Goal: Navigation & Orientation: Find specific page/section

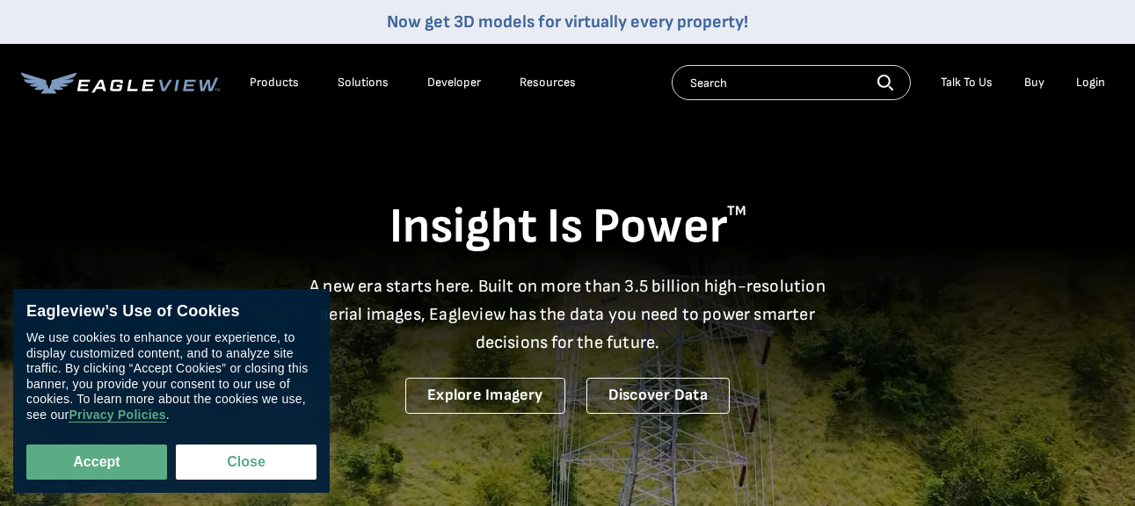
click at [1088, 79] on div "Login" at bounding box center [1090, 83] width 29 height 16
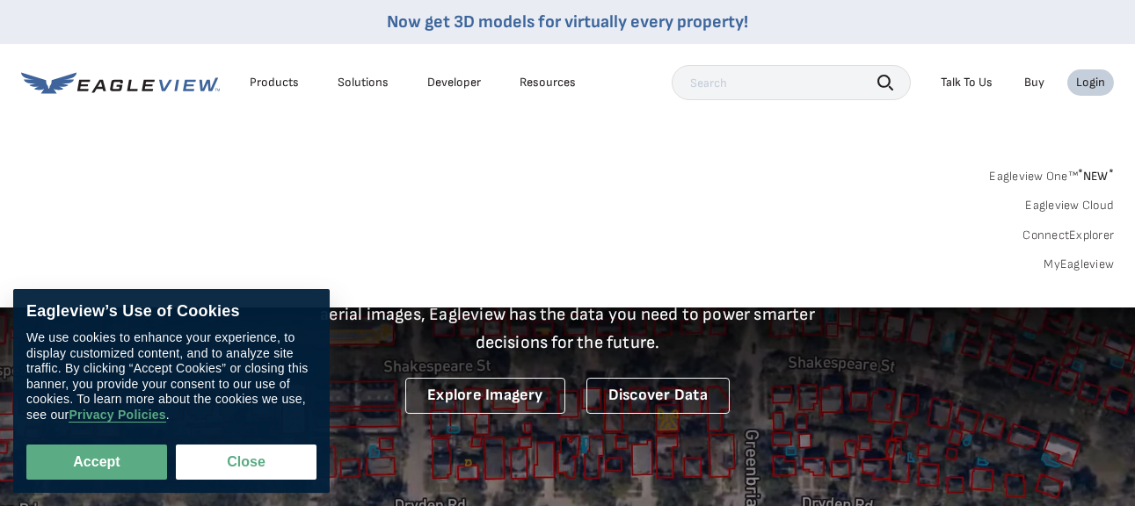
click at [1088, 84] on div "Login" at bounding box center [1090, 83] width 29 height 16
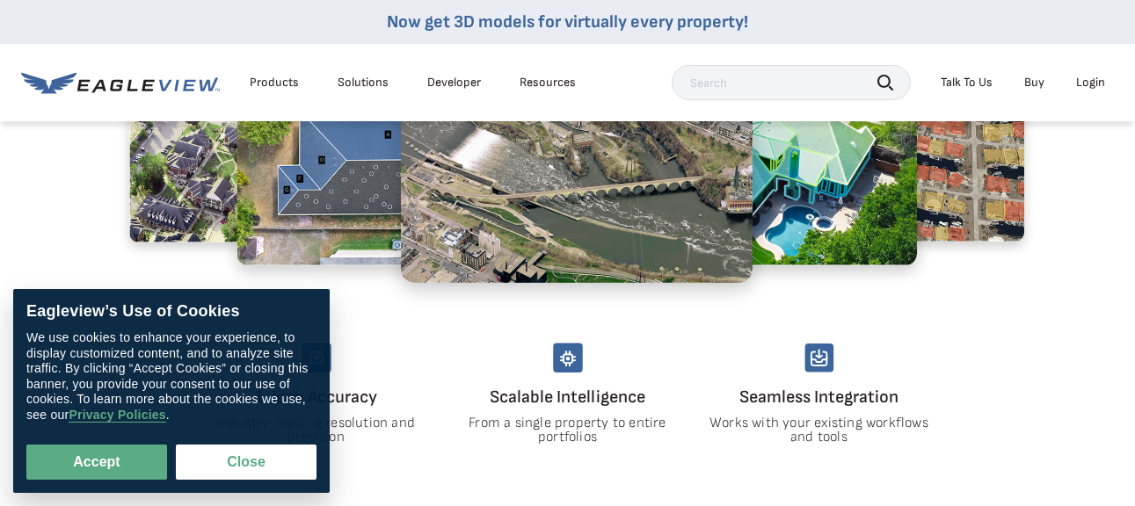
scroll to position [805, 0]
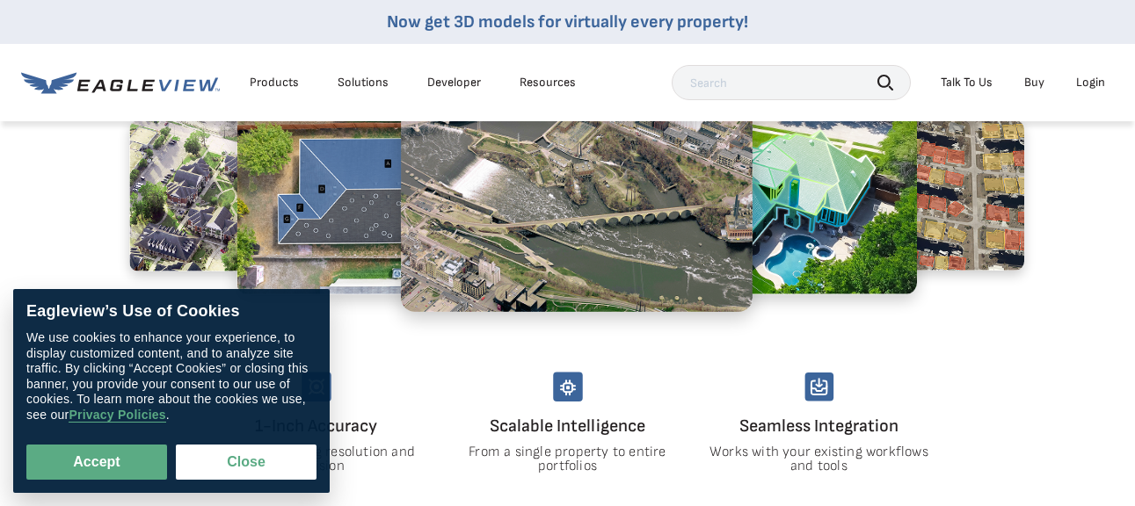
click at [1085, 79] on div "Login" at bounding box center [1090, 83] width 29 height 16
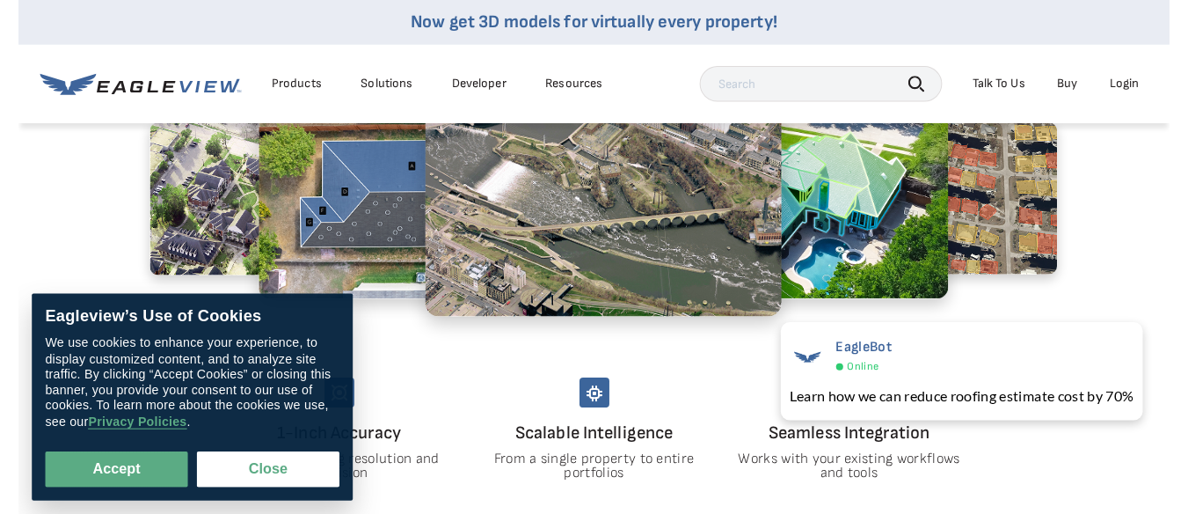
scroll to position [842, 0]
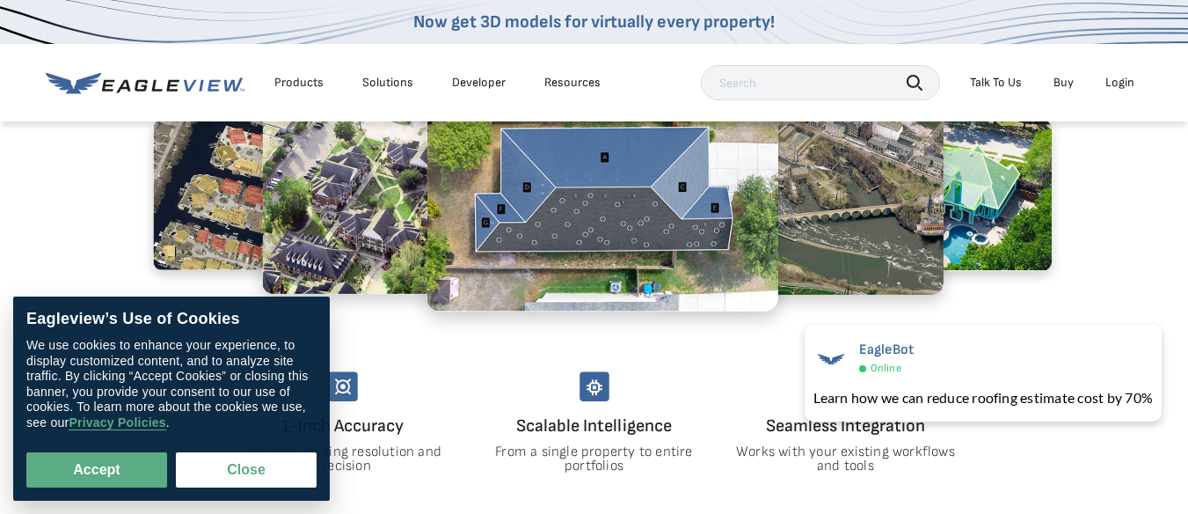
click at [1116, 84] on div "Login" at bounding box center [1119, 83] width 29 height 16
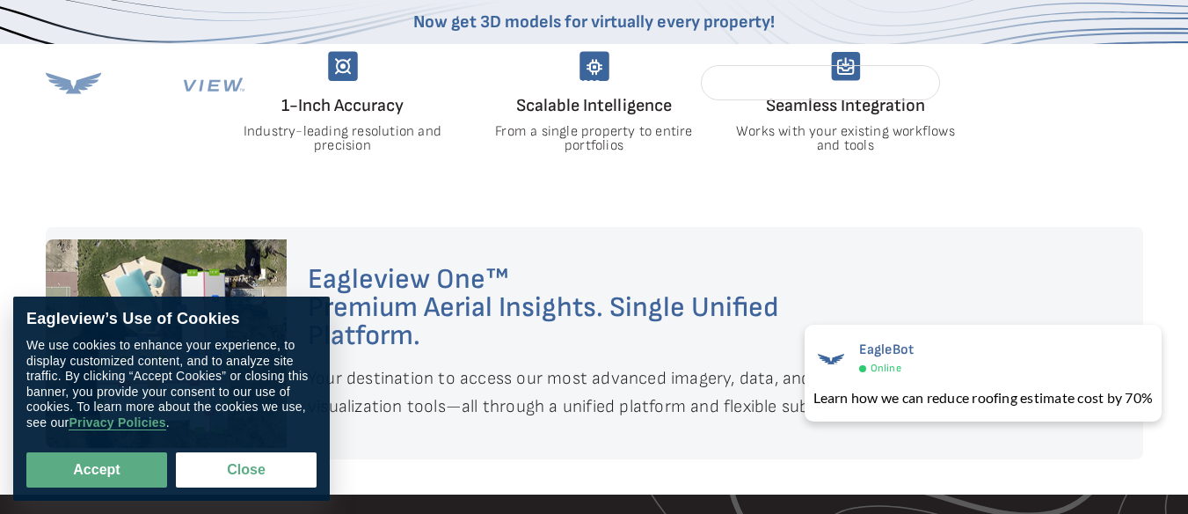
scroll to position [0, 0]
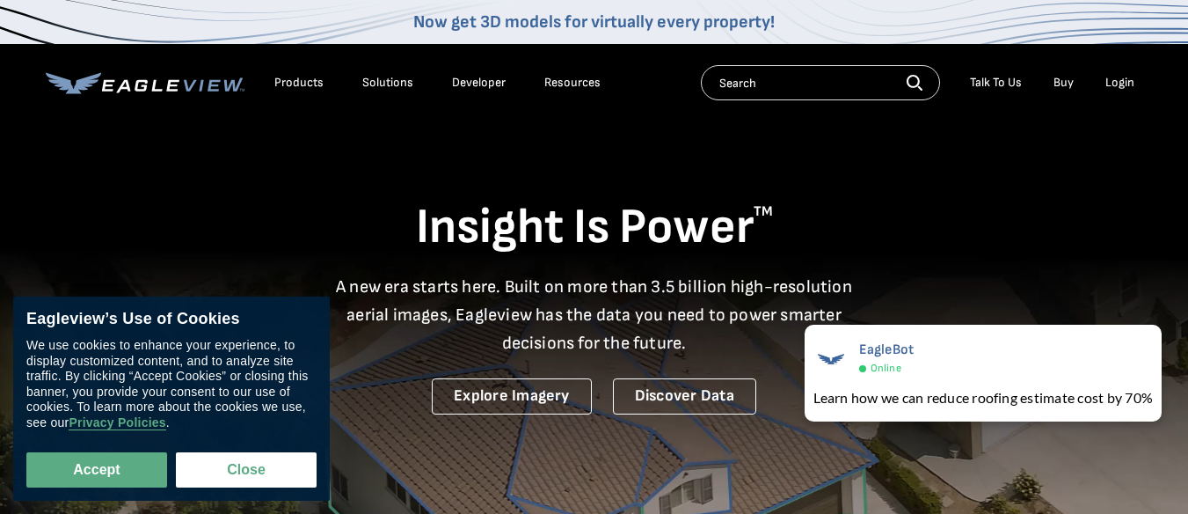
click at [1121, 80] on div "Login" at bounding box center [1119, 83] width 29 height 16
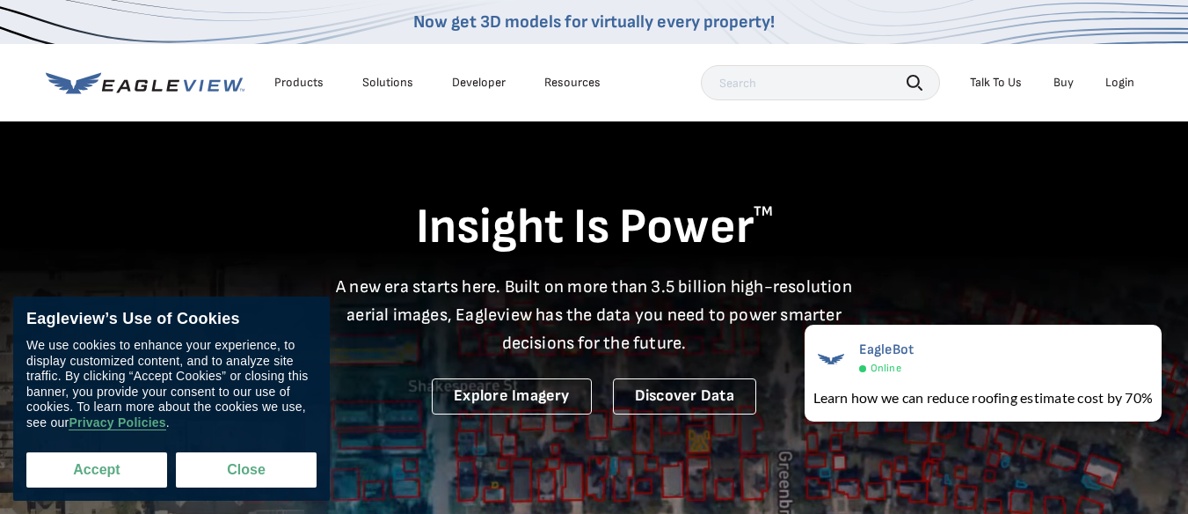
click at [125, 474] on button "Accept" at bounding box center [96, 469] width 141 height 35
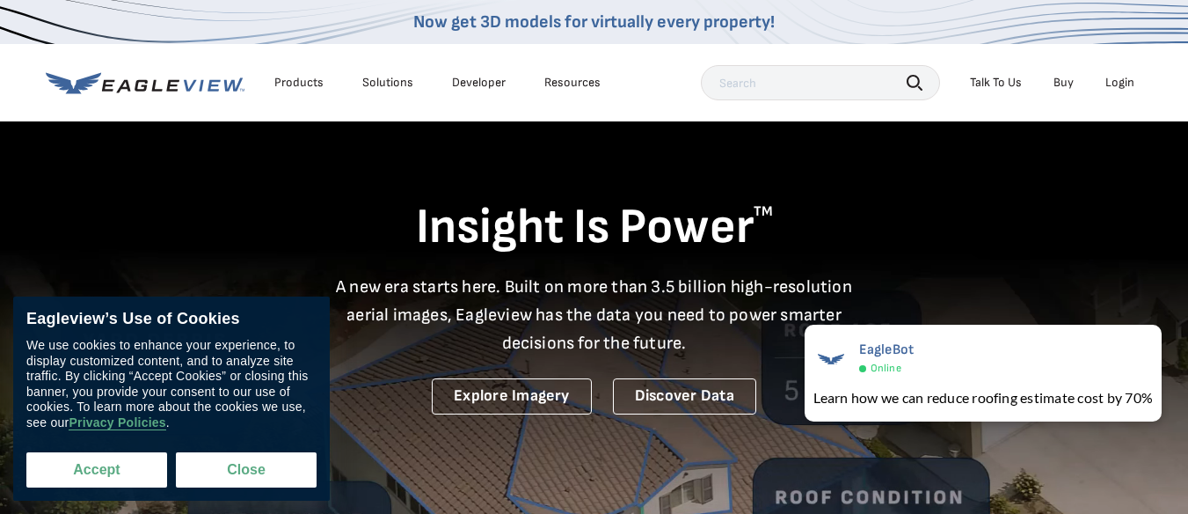
checkbox input "true"
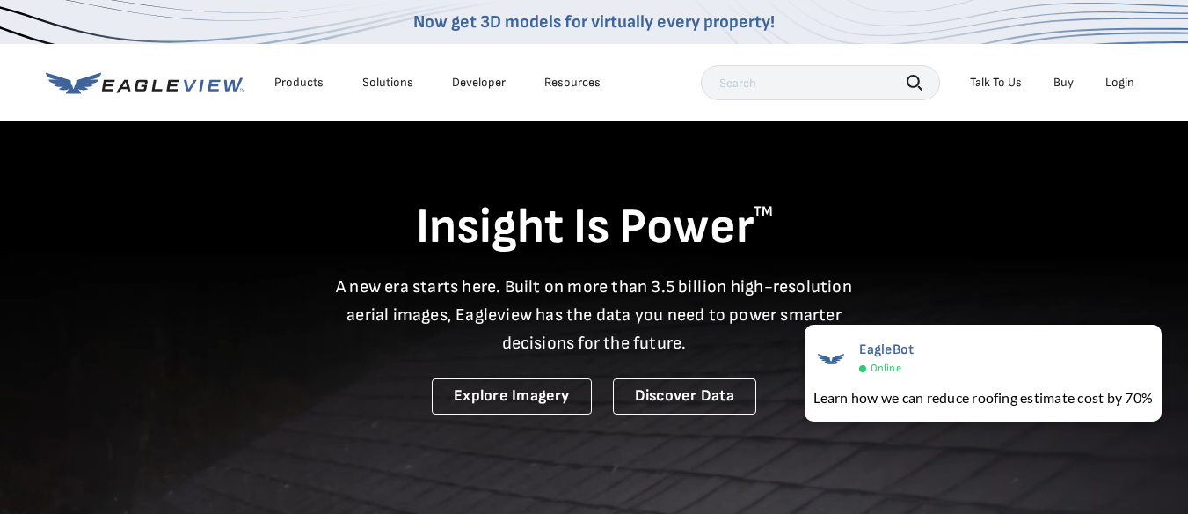
click at [1118, 80] on div "Login" at bounding box center [1119, 83] width 29 height 16
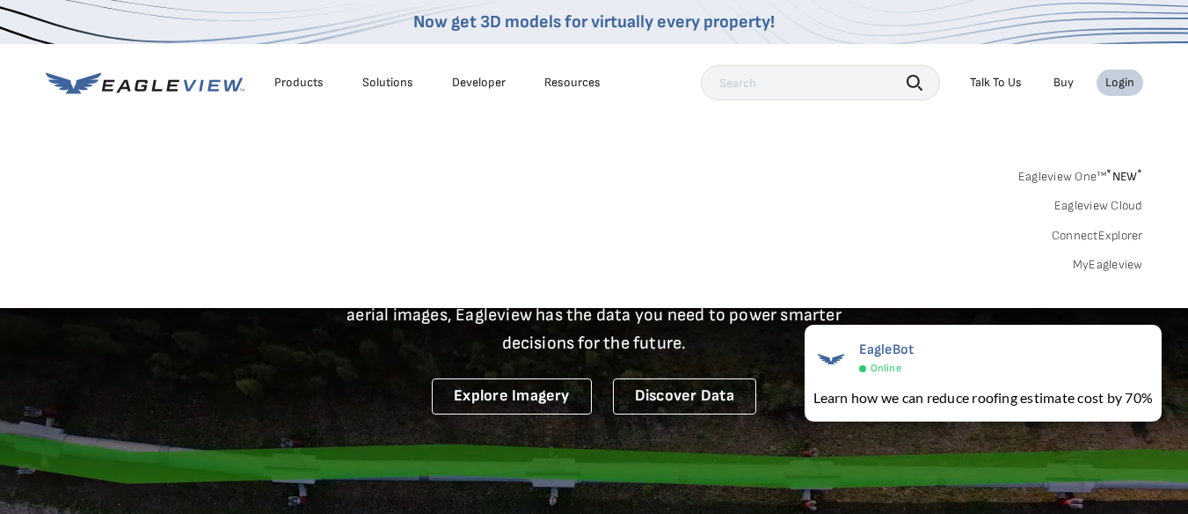
click at [779, 91] on input "text" at bounding box center [820, 82] width 239 height 35
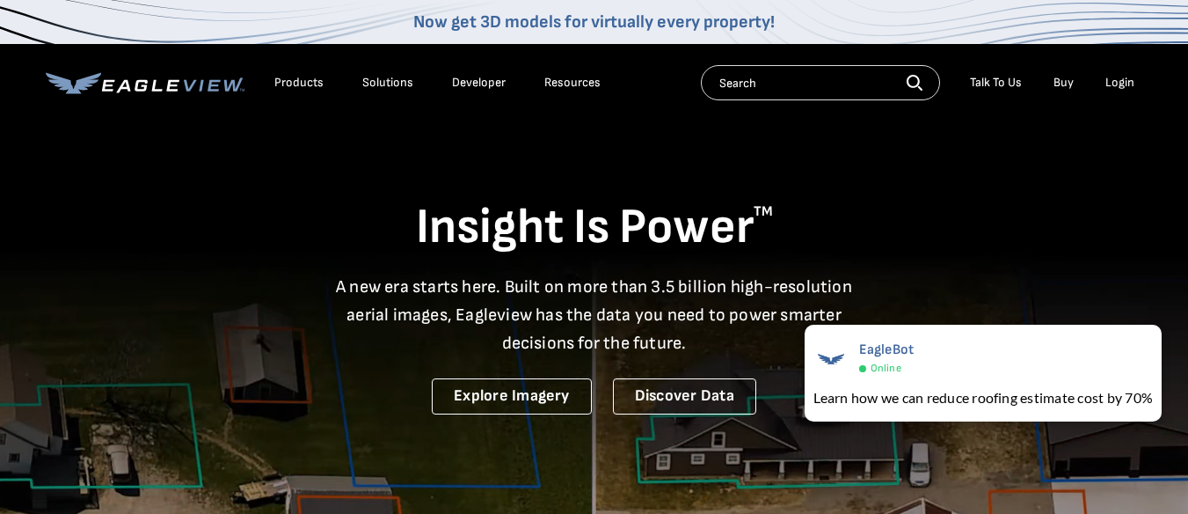
click at [765, 85] on input "text" at bounding box center [820, 82] width 239 height 35
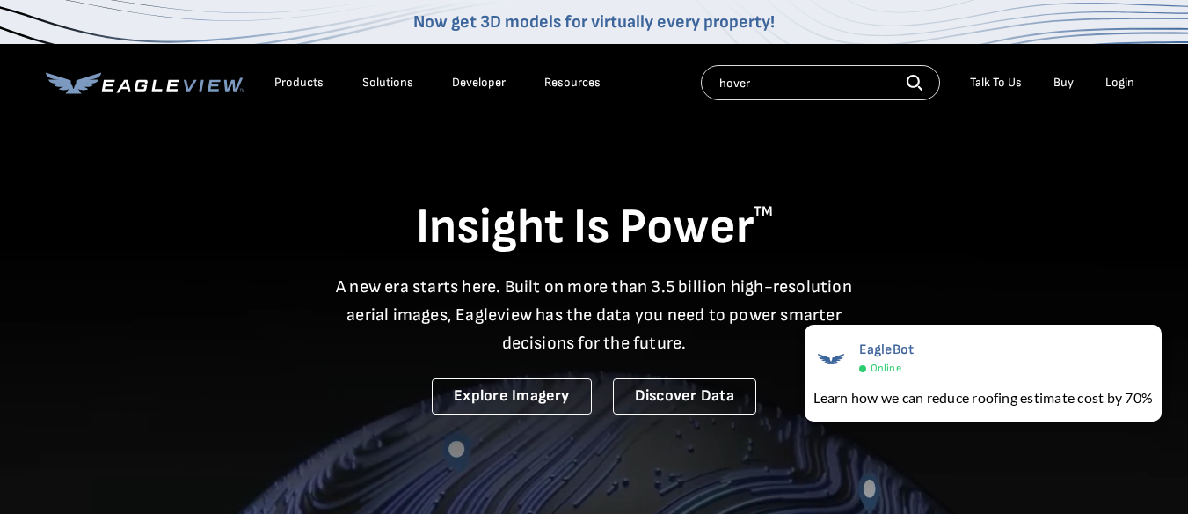
type input "hover"
